Goal: Information Seeking & Learning: Learn about a topic

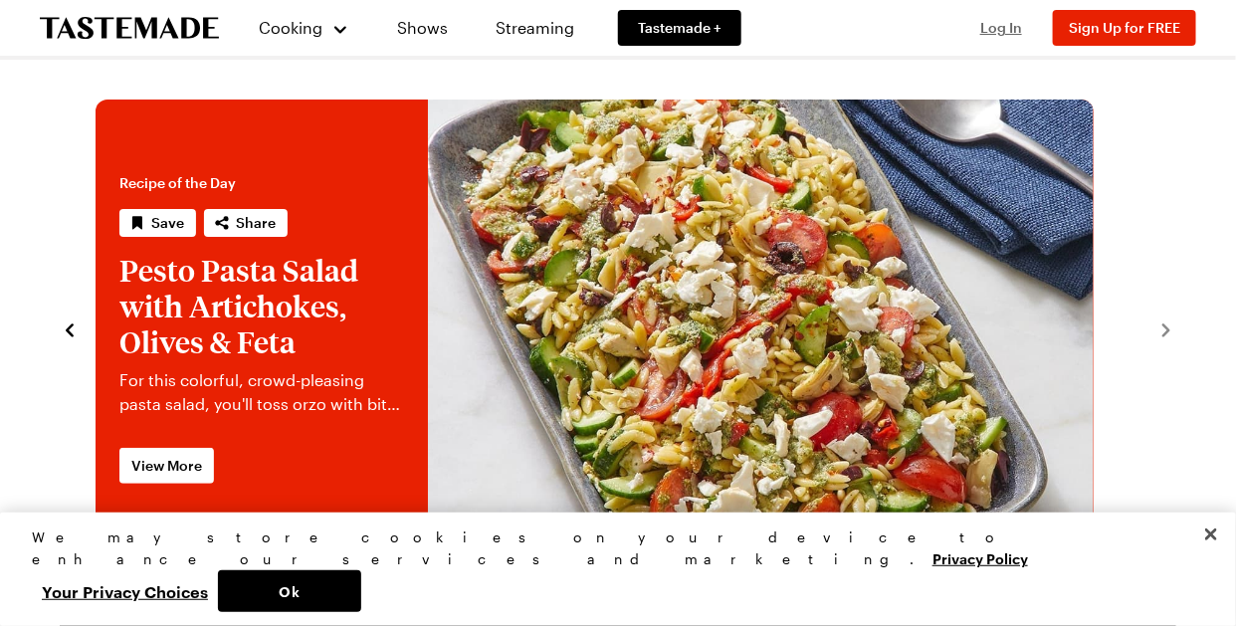
click at [980, 25] on span "Log In" at bounding box center [1001, 27] width 42 height 17
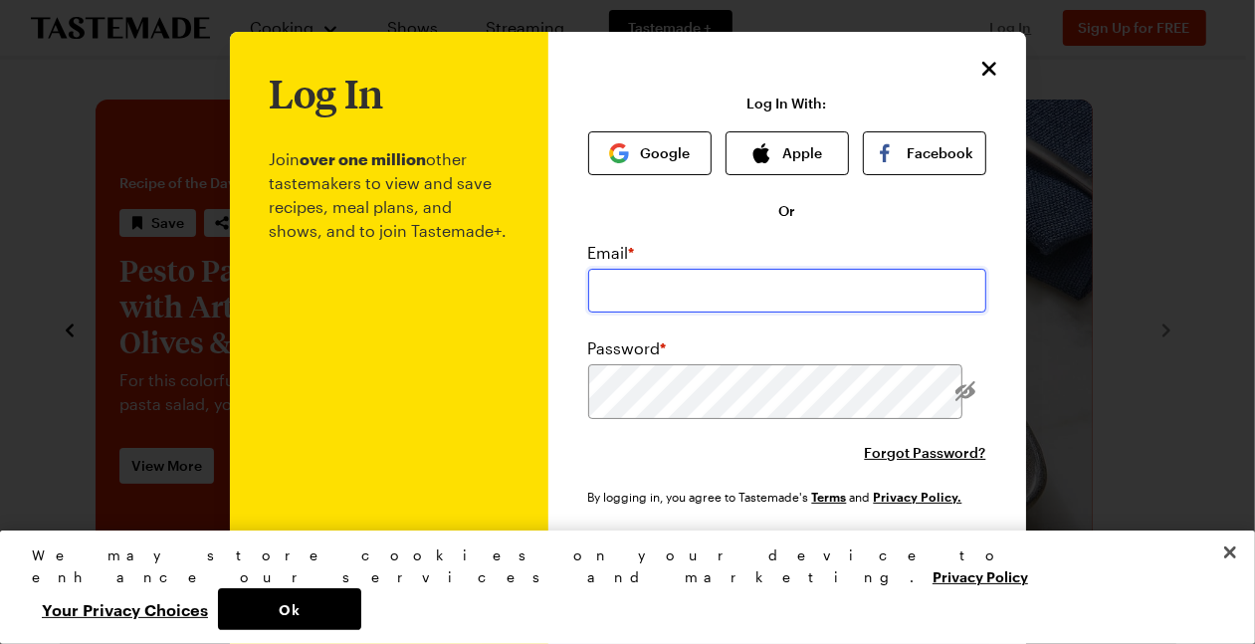
type input "[EMAIL_ADDRESS][DOMAIN_NAME]"
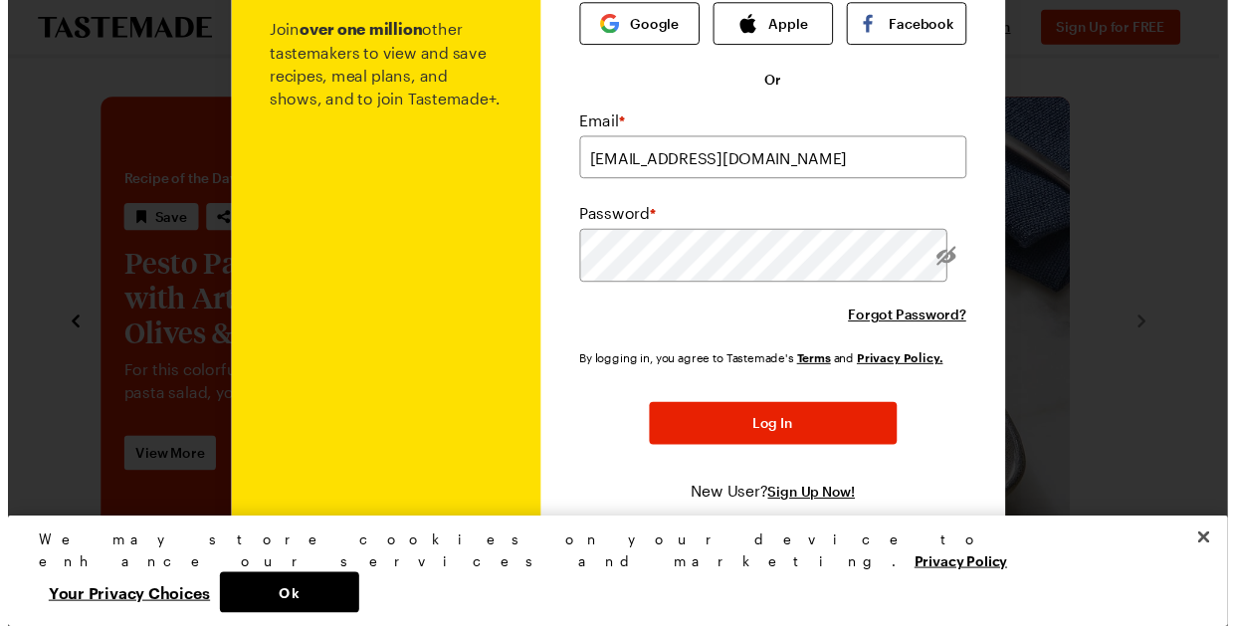
scroll to position [294, 0]
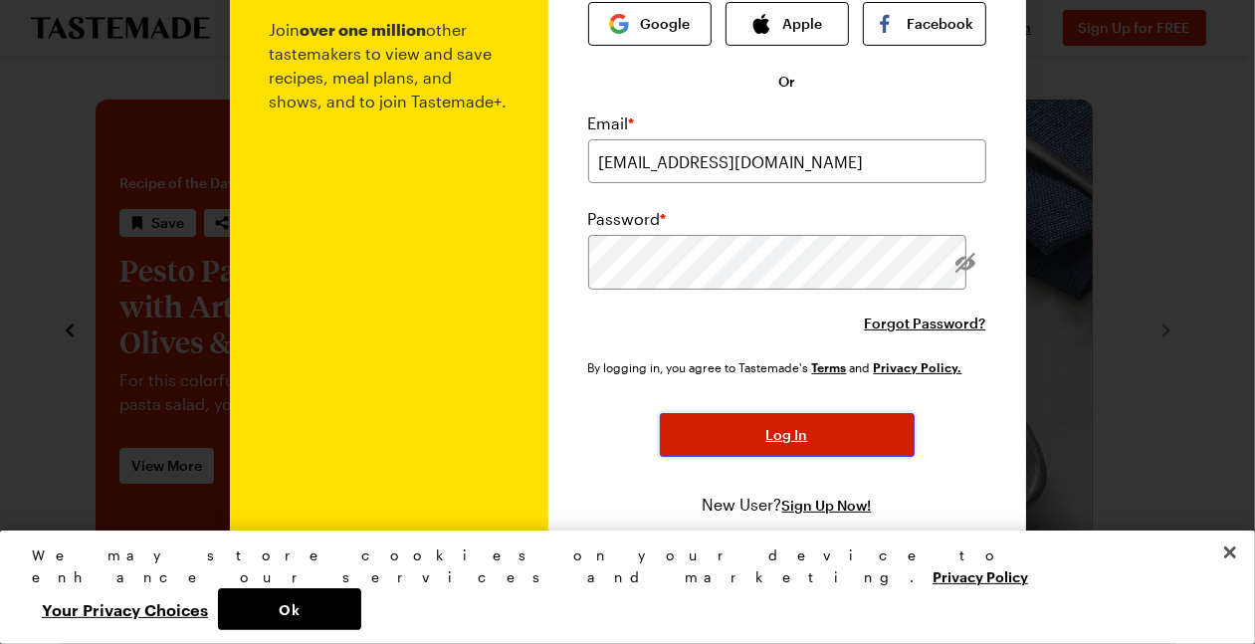
click at [808, 425] on span "Log In" at bounding box center [787, 435] width 42 height 20
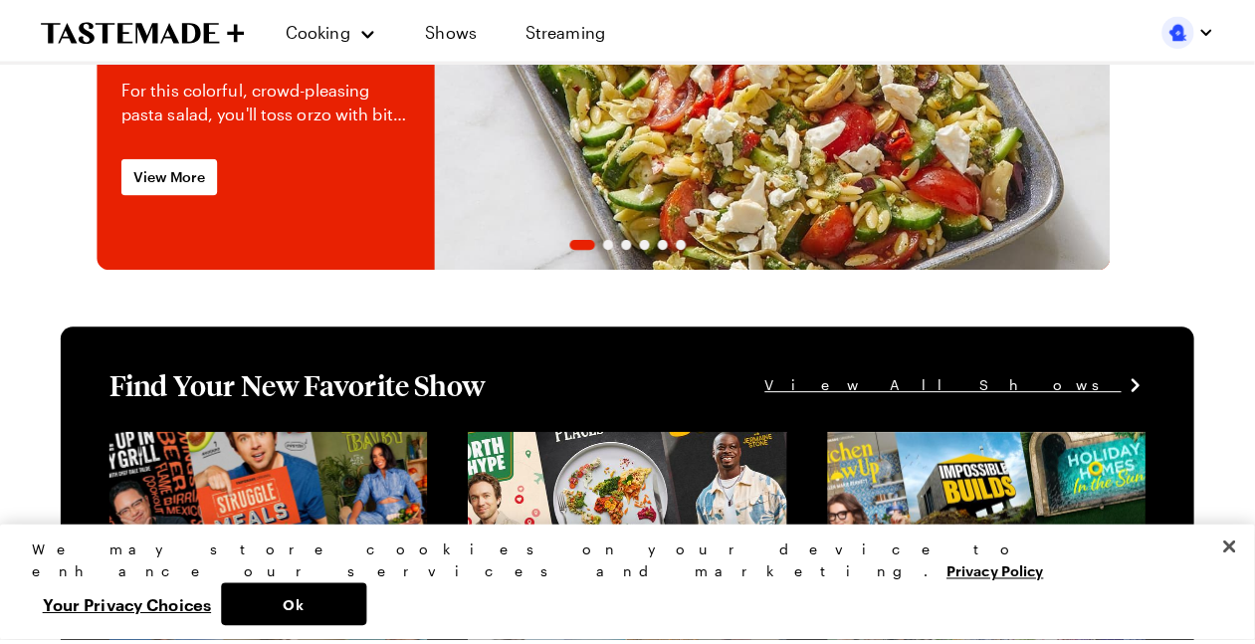
scroll to position [299, 0]
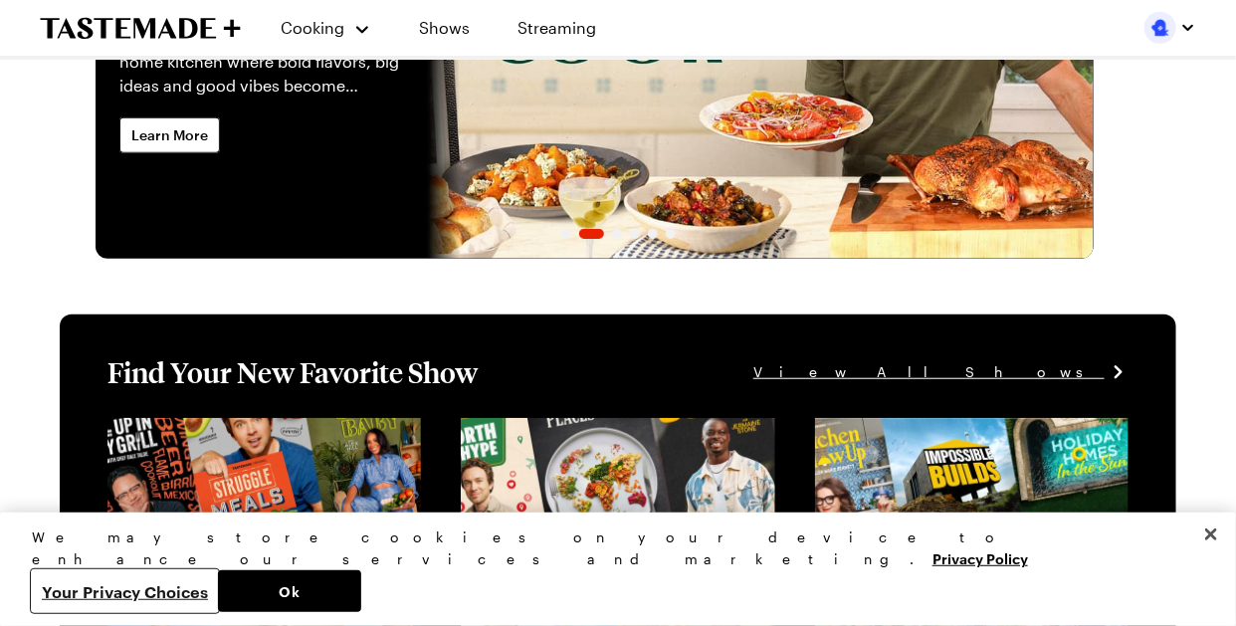
click at [196, 581] on button "Your Privacy Choices" at bounding box center [125, 591] width 186 height 42
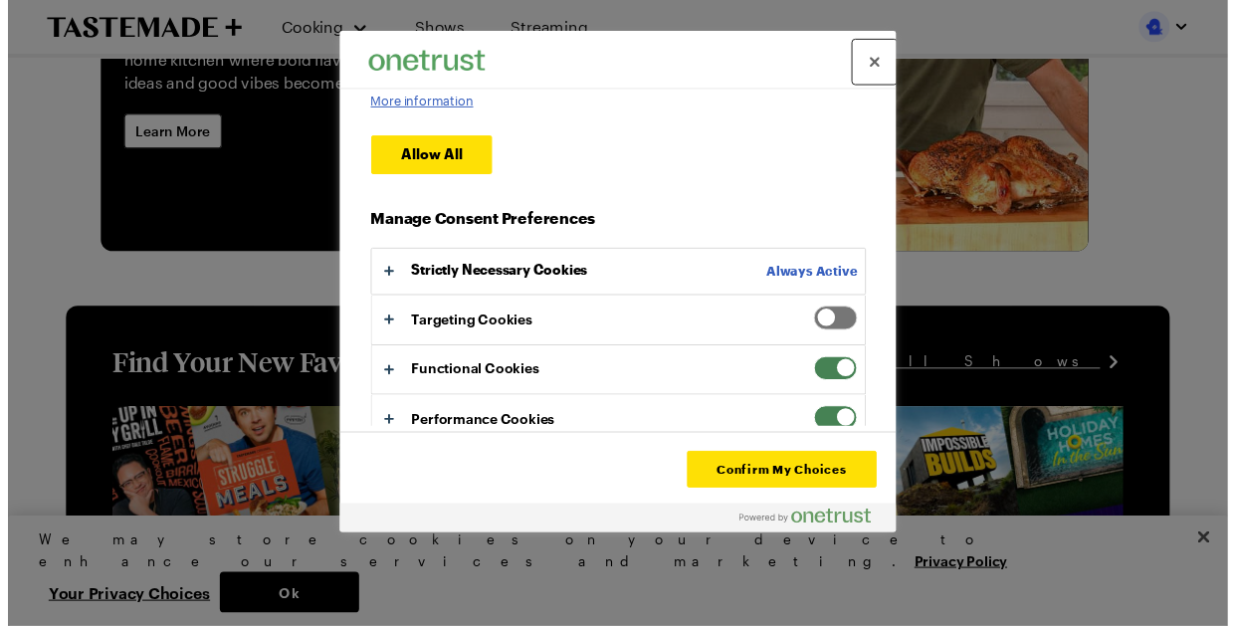
scroll to position [201, 0]
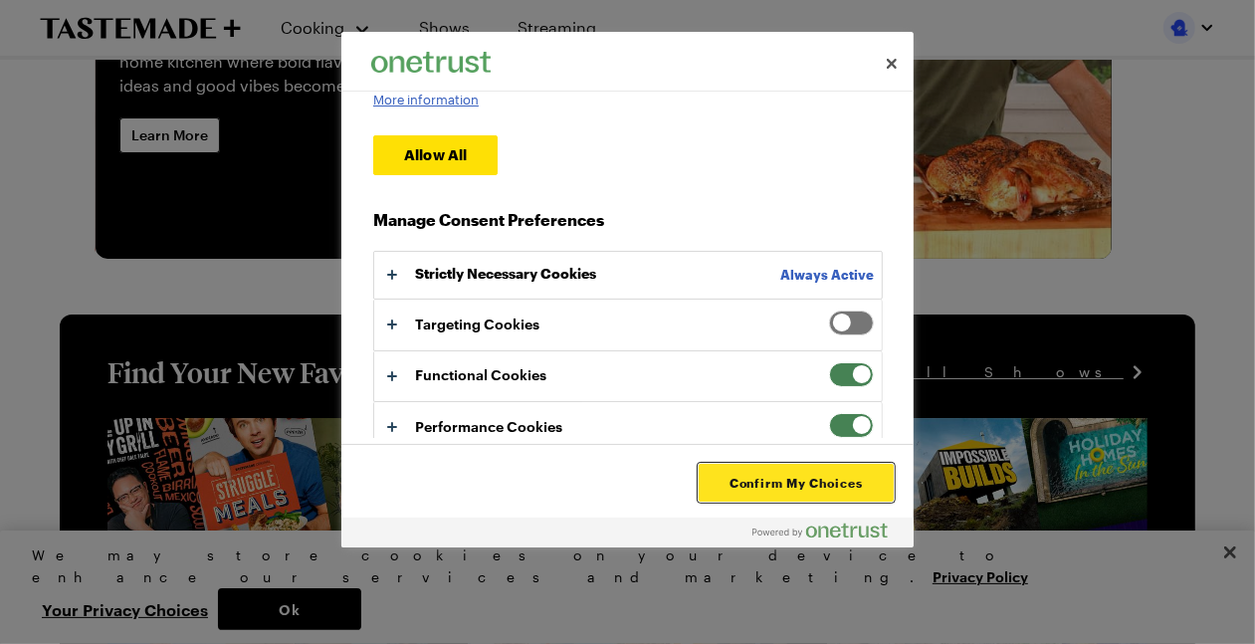
click at [774, 480] on button "Confirm My Choices" at bounding box center [795, 483] width 195 height 38
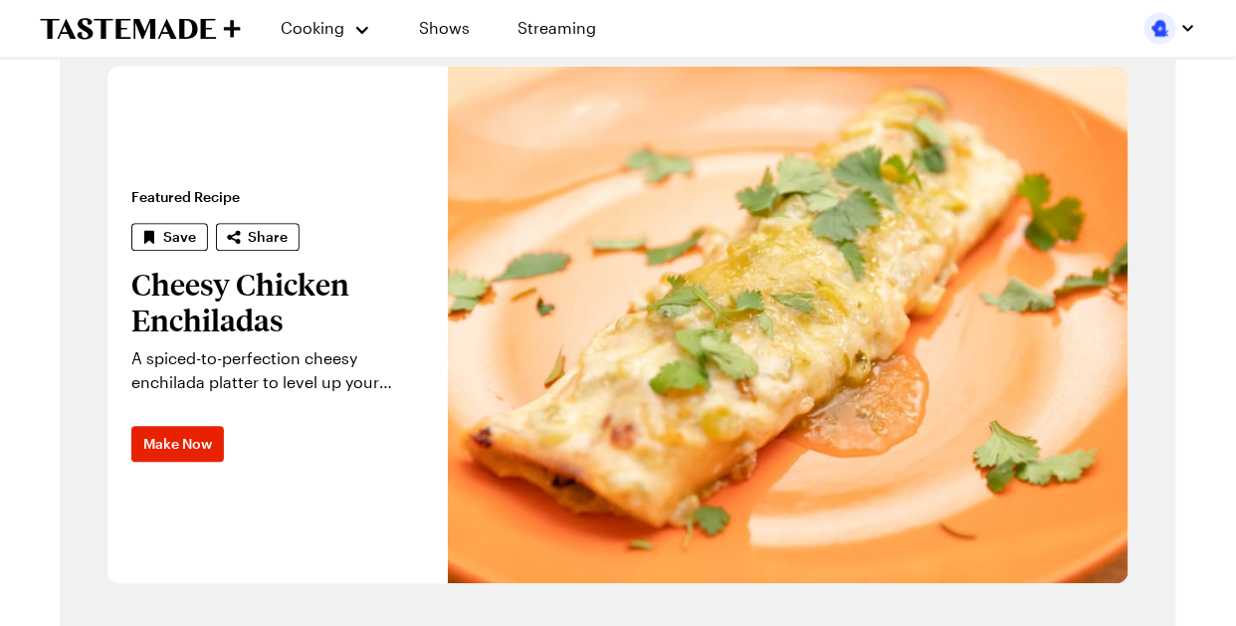
scroll to position [1346, 0]
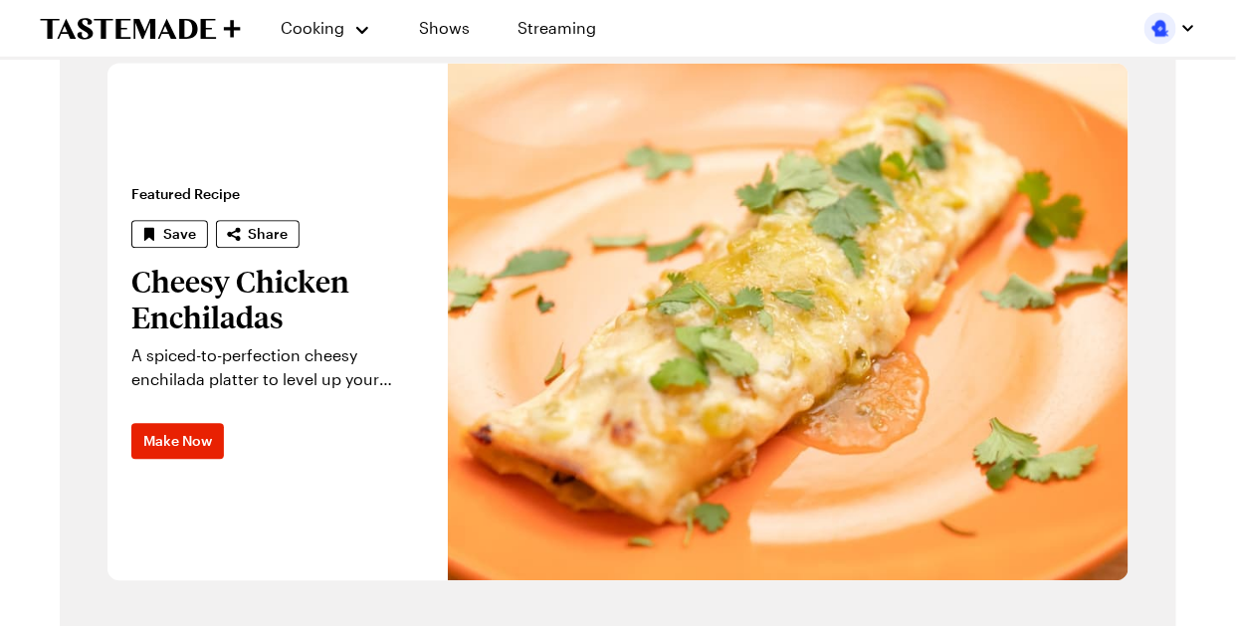
click at [973, 24] on span "View All Recipes" at bounding box center [904, 13] width 400 height 22
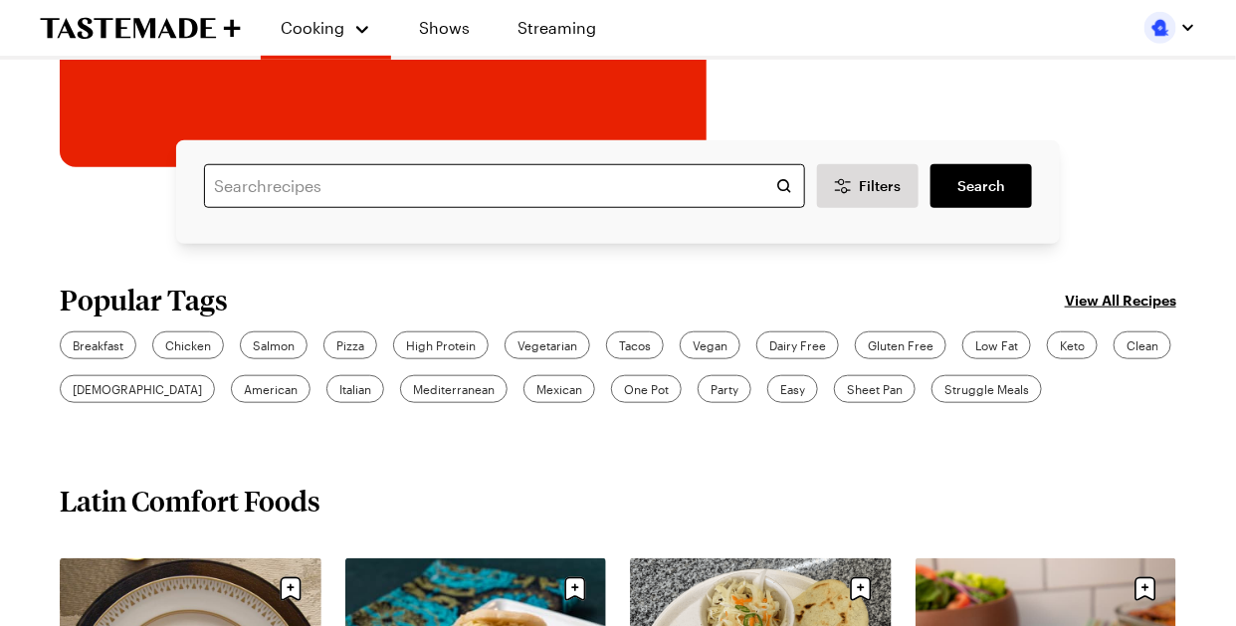
scroll to position [448, 0]
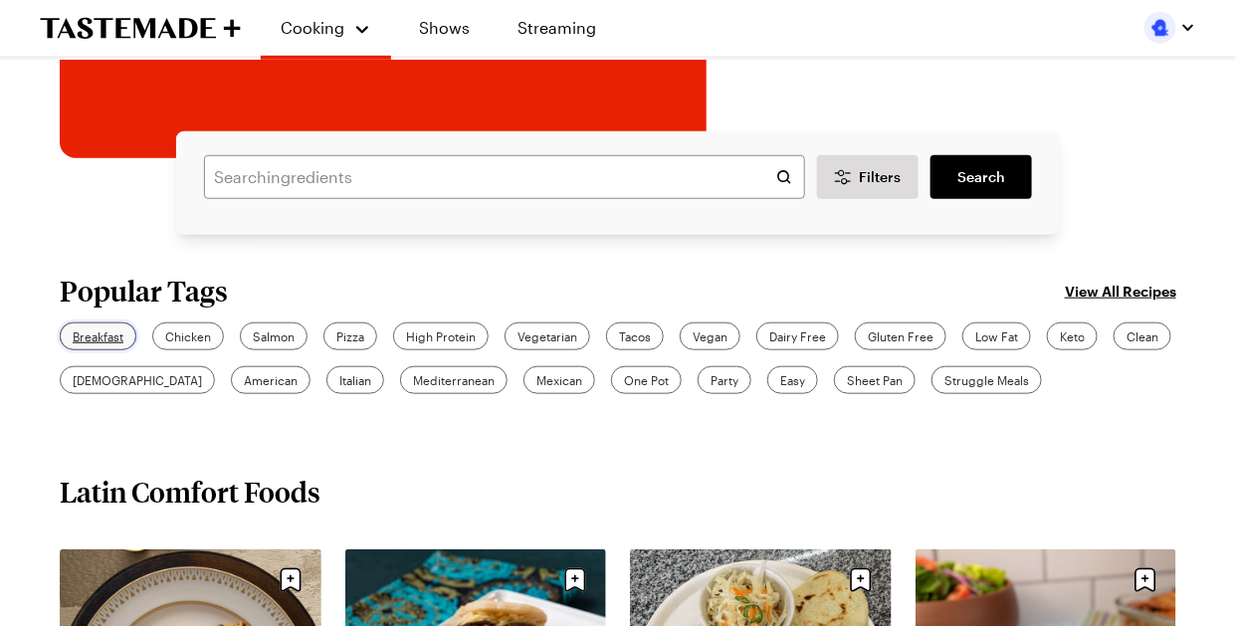
click at [117, 345] on span "Breakfast" at bounding box center [98, 336] width 51 height 18
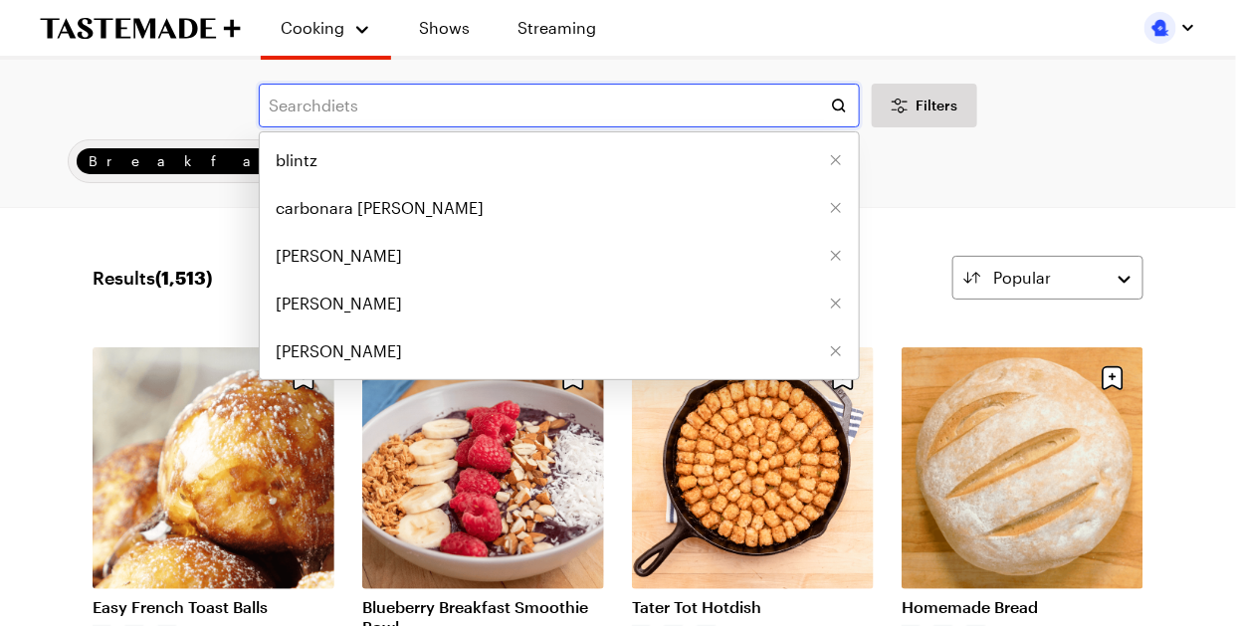
click at [430, 114] on input "text" at bounding box center [559, 106] width 601 height 44
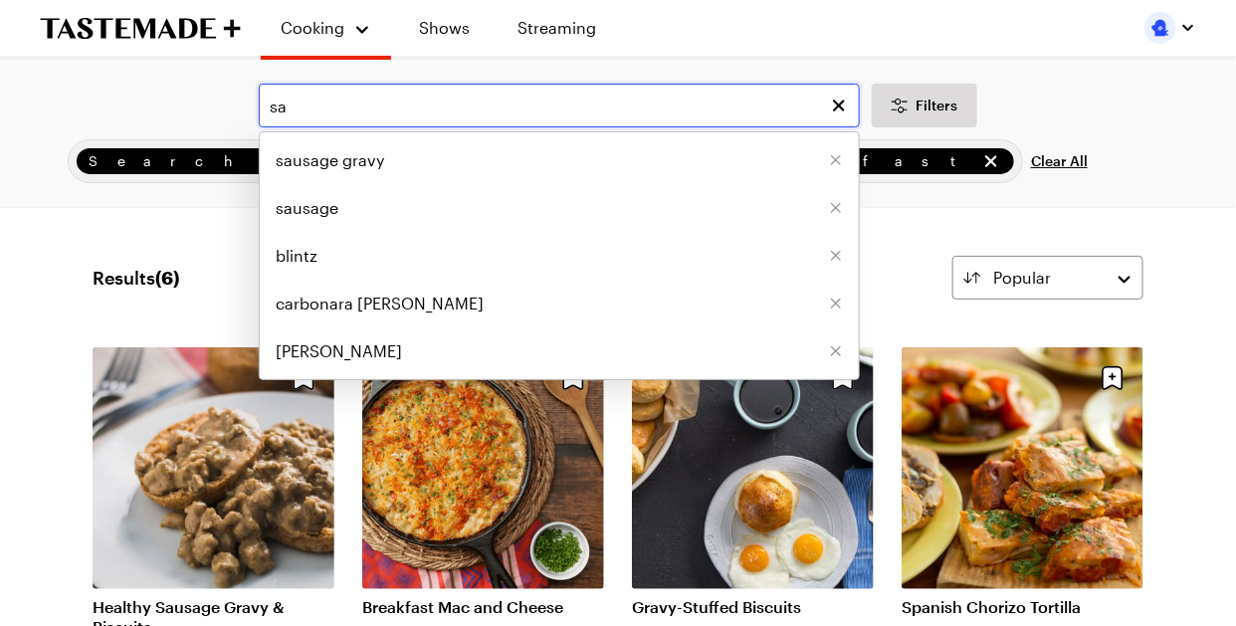
type input "s"
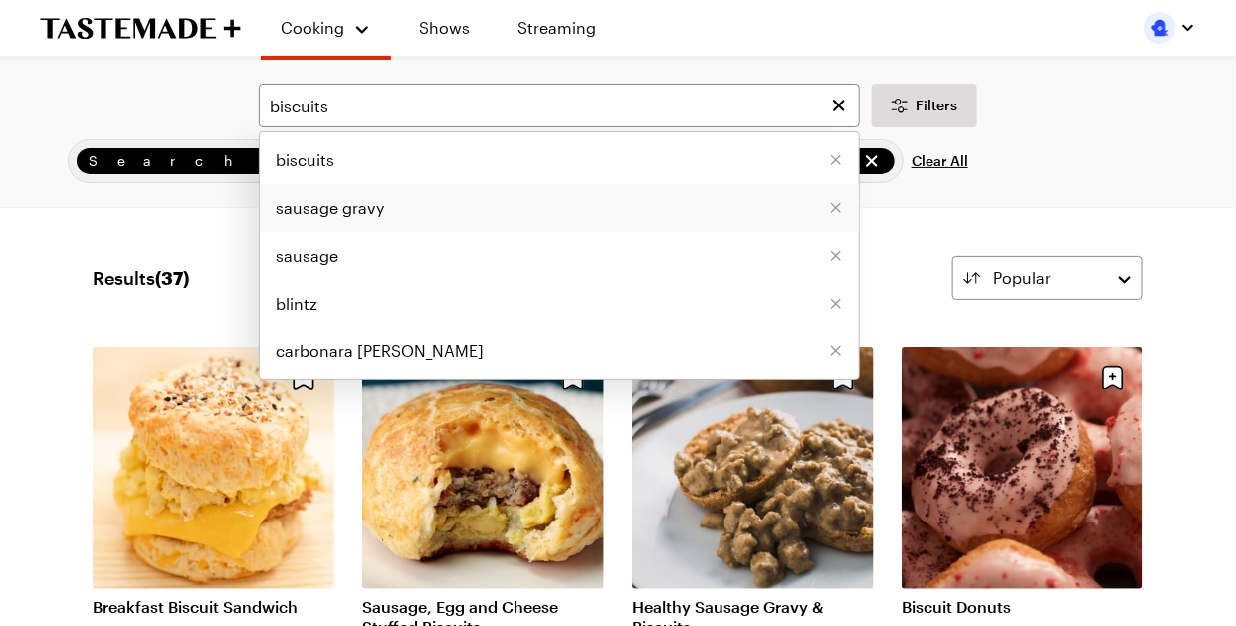
click at [314, 220] on span "sausage gravy" at bounding box center [330, 208] width 108 height 24
type input "sausage gravy"
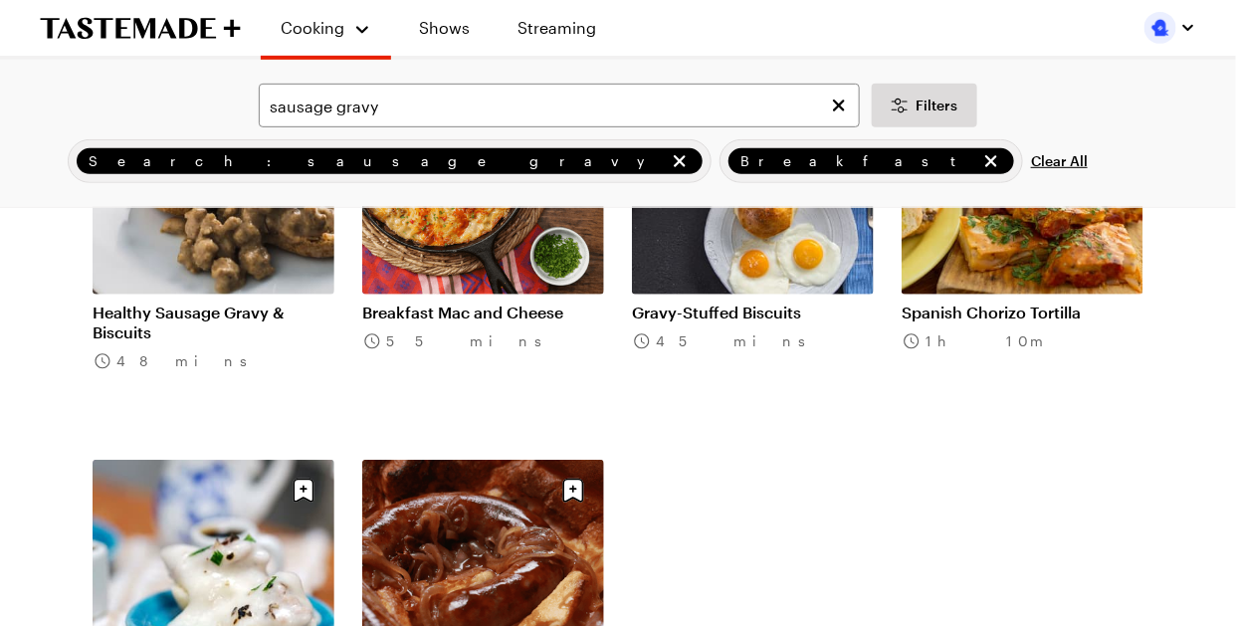
scroll to position [291, 0]
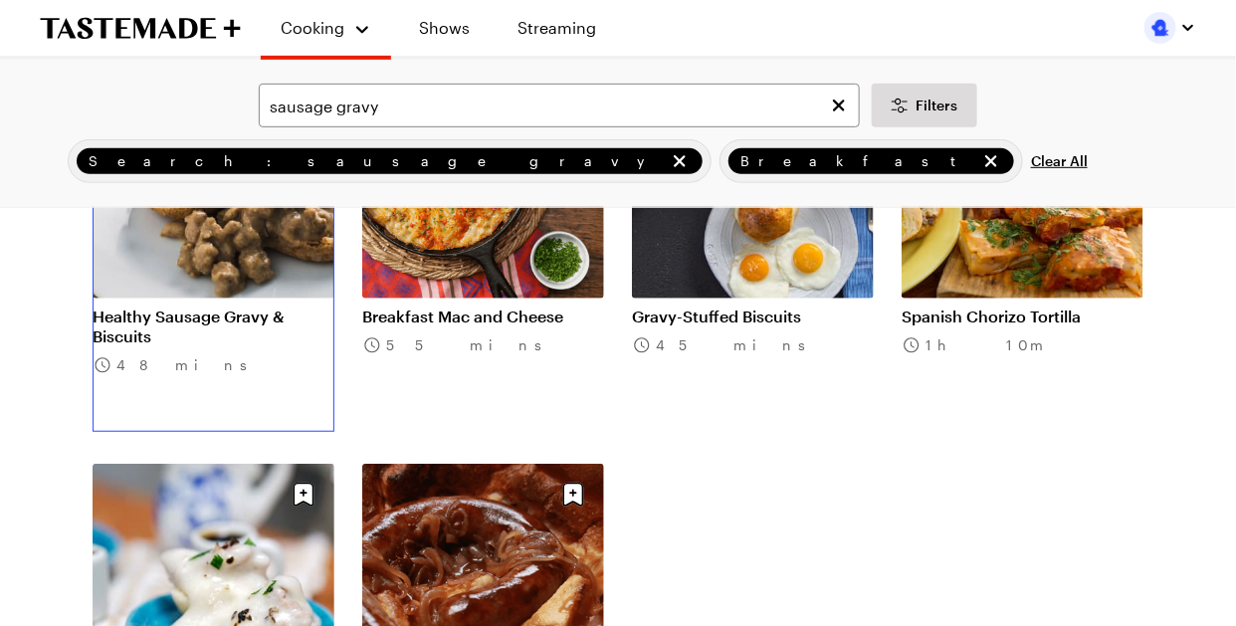
click at [198, 346] on link "Healthy Sausage Gravy & Biscuits" at bounding box center [214, 326] width 242 height 40
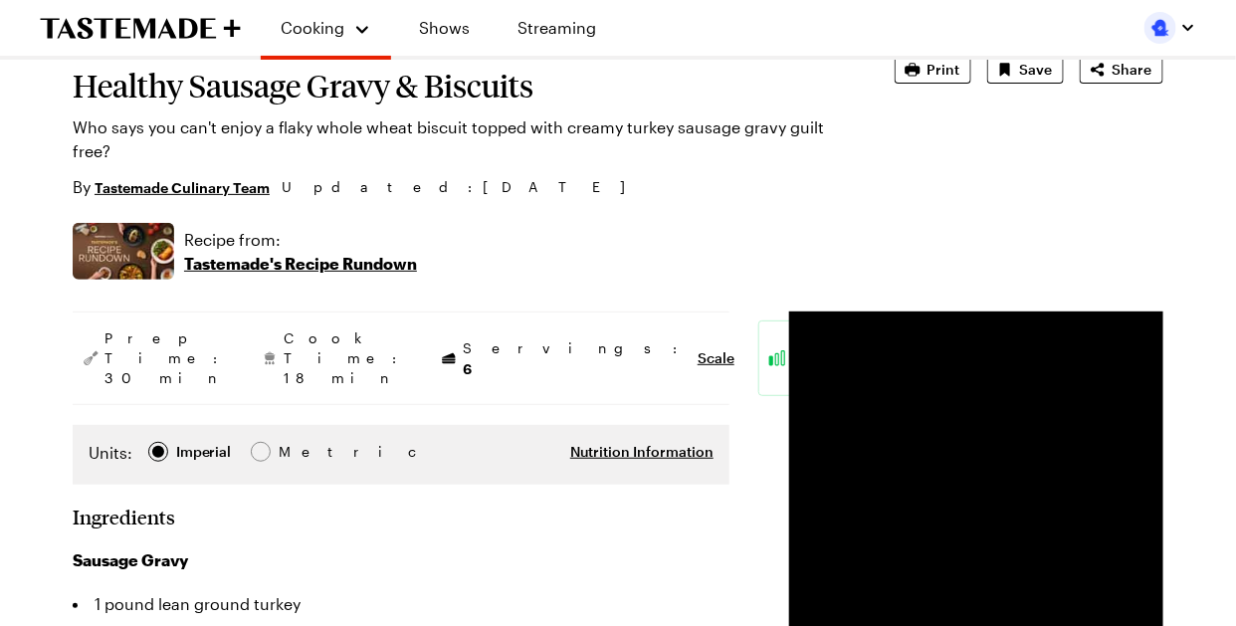
scroll to position [141, 0]
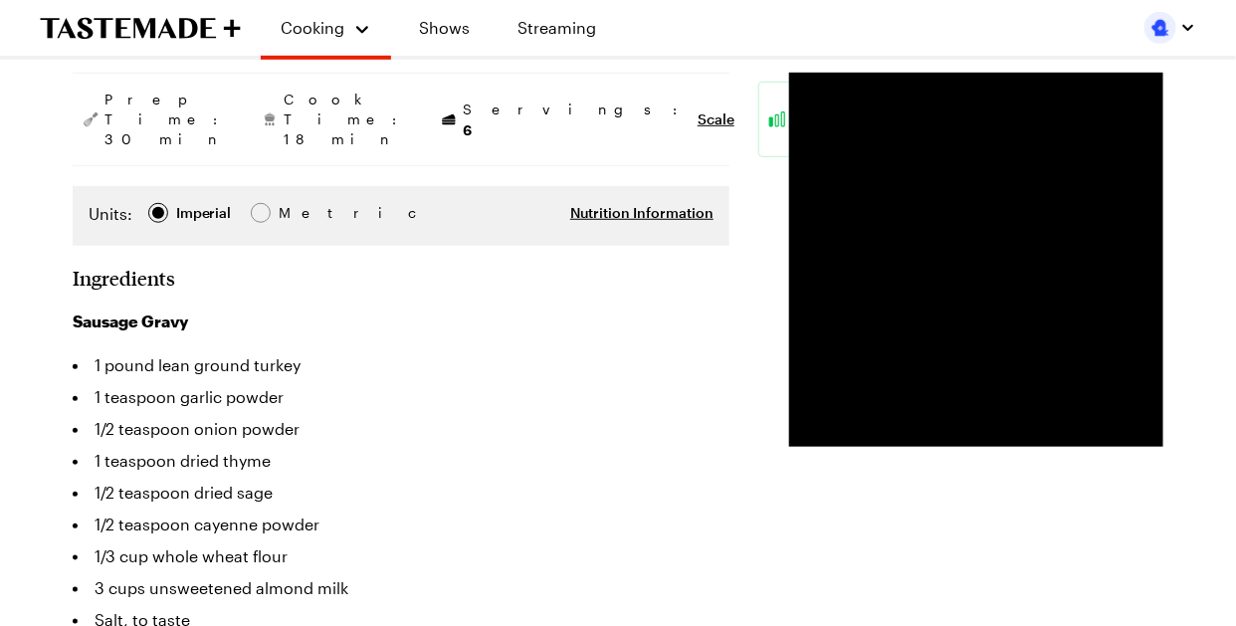
type textarea "x"
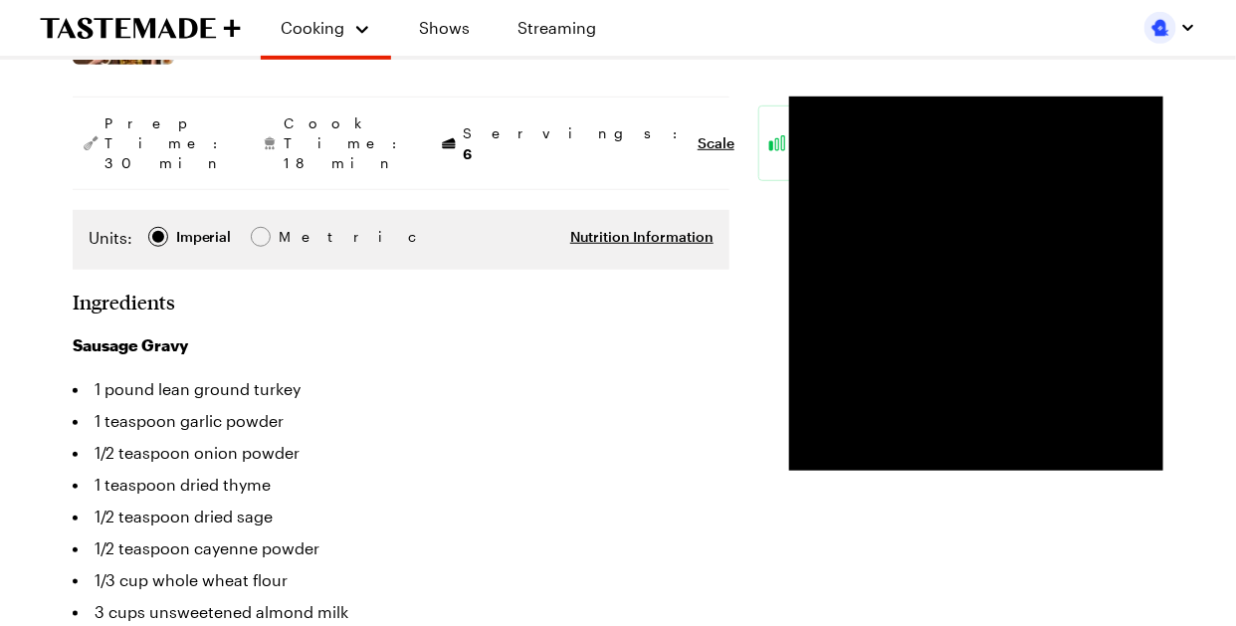
scroll to position [0, 0]
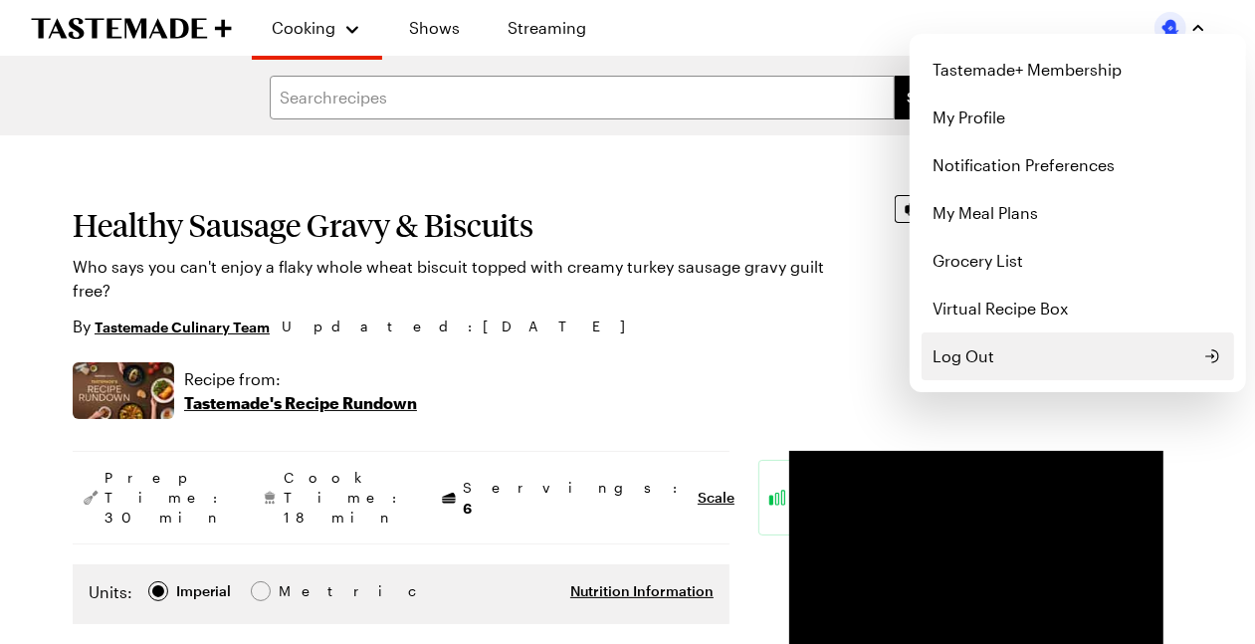
click at [945, 368] on span "Log Out" at bounding box center [964, 356] width 62 height 24
